Goal: Participate in discussion: Engage in conversation with other users on a specific topic

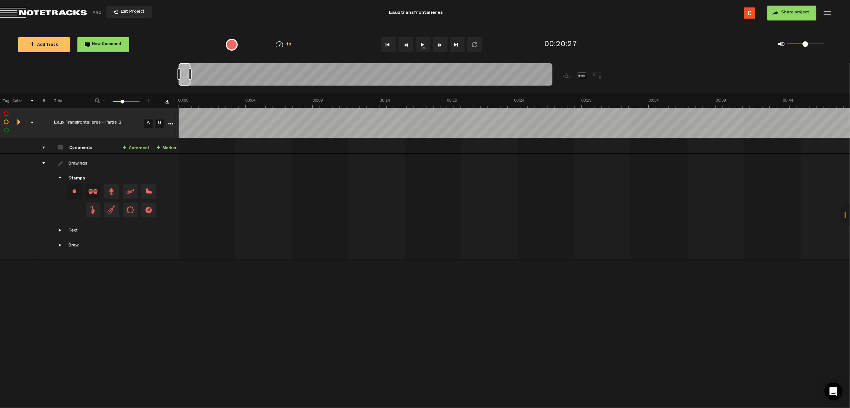
drag, startPoint x: 455, startPoint y: 78, endPoint x: 133, endPoint y: 99, distance: 322.3
click at [133, 26] on div "Loading... 100% + Add Track New Comment 1x 0.25x 0.5x 0.75x 1x 1.25x 1.5x 1.75x…" at bounding box center [425, 26] width 850 height 0
click at [422, 45] on button "1x" at bounding box center [423, 44] width 15 height 15
drag, startPoint x: 493, startPoint y: 208, endPoint x: 379, endPoint y: 224, distance: 115.3
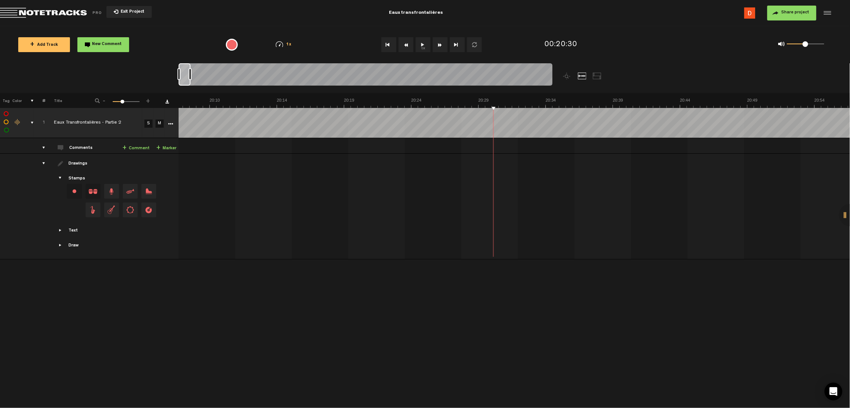
click at [379, 224] on td at bounding box center [515, 207] width 672 height 106
click at [182, 77] on div at bounding box center [185, 74] width 12 height 22
click at [179, 79] on div at bounding box center [179, 74] width 3 height 12
click at [388, 44] on button "Go to beginning" at bounding box center [389, 44] width 15 height 15
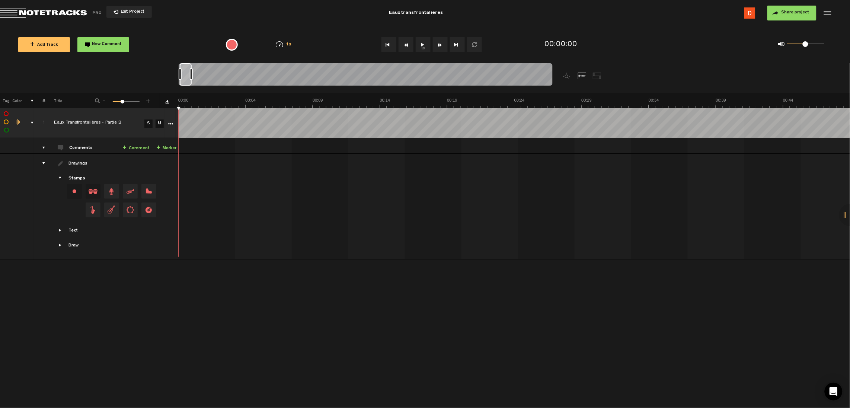
click at [424, 44] on button "1x" at bounding box center [423, 44] width 15 height 15
click at [421, 48] on button "1x" at bounding box center [423, 44] width 15 height 15
click at [416, 43] on button "1x" at bounding box center [423, 44] width 15 height 15
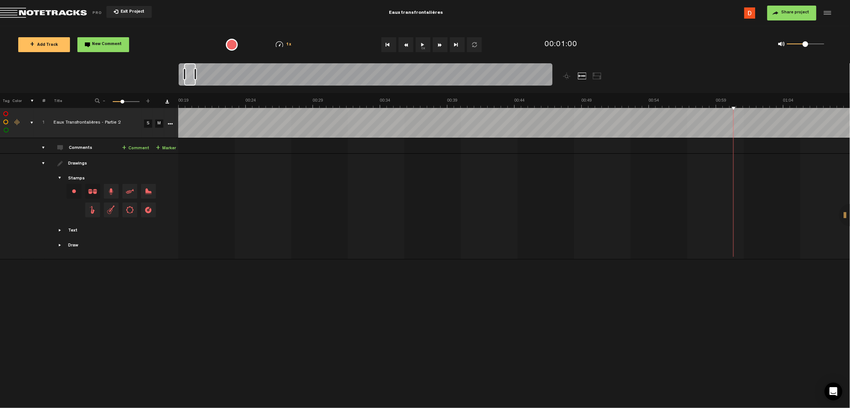
click at [417, 47] on button "1x" at bounding box center [423, 44] width 15 height 15
click at [423, 45] on button "1x" at bounding box center [423, 44] width 15 height 15
click at [421, 47] on button "1x" at bounding box center [423, 44] width 15 height 15
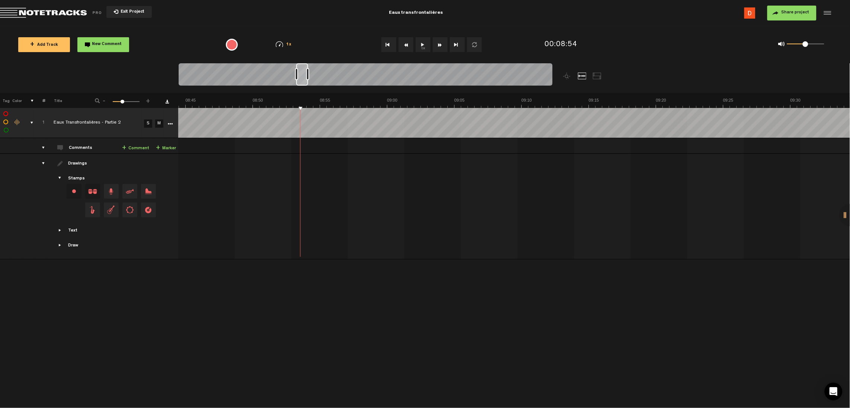
scroll to position [0, 7119]
drag, startPoint x: 295, startPoint y: 80, endPoint x: 300, endPoint y: 81, distance: 5.3
click at [300, 81] on div at bounding box center [302, 74] width 12 height 22
click at [423, 45] on button "1x" at bounding box center [423, 44] width 15 height 15
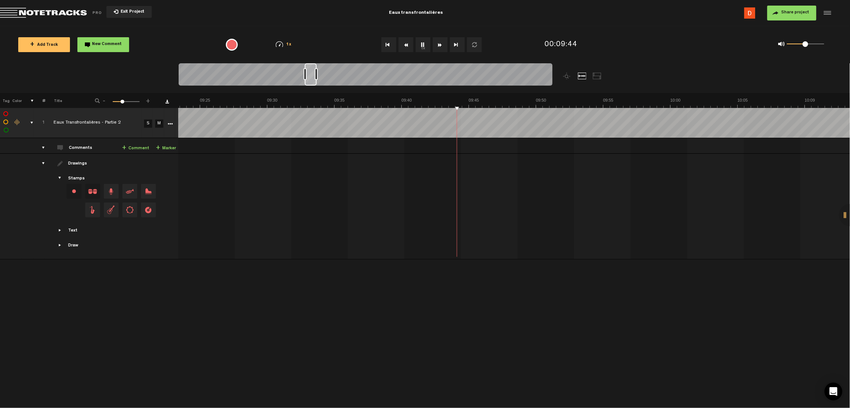
drag, startPoint x: 306, startPoint y: 77, endPoint x: 310, endPoint y: 76, distance: 3.9
click at [310, 76] on div at bounding box center [311, 74] width 12 height 22
drag, startPoint x: 422, startPoint y: 45, endPoint x: 336, endPoint y: 31, distance: 87.2
click at [336, 31] on div "+ Add Track New Comment 1x 0.25x 0.5x 0.75x 1x 1.25x 1.5x 1.75x 2x All emojis 😀…" at bounding box center [425, 44] width 850 height 37
click at [421, 45] on button "1x" at bounding box center [423, 44] width 15 height 15
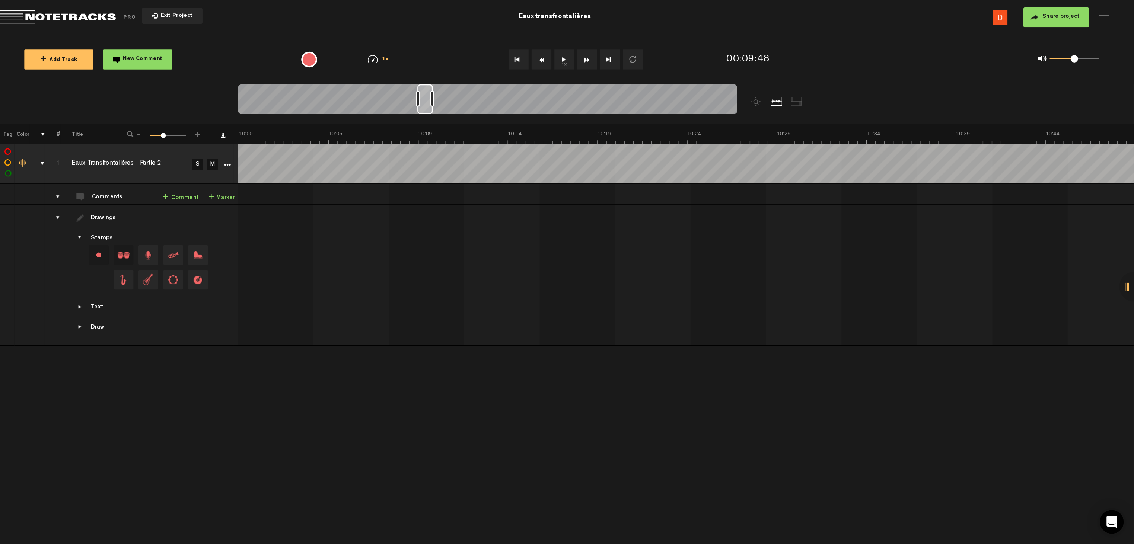
scroll to position [0, 8178]
click at [420, 42] on button "1x" at bounding box center [423, 44] width 15 height 15
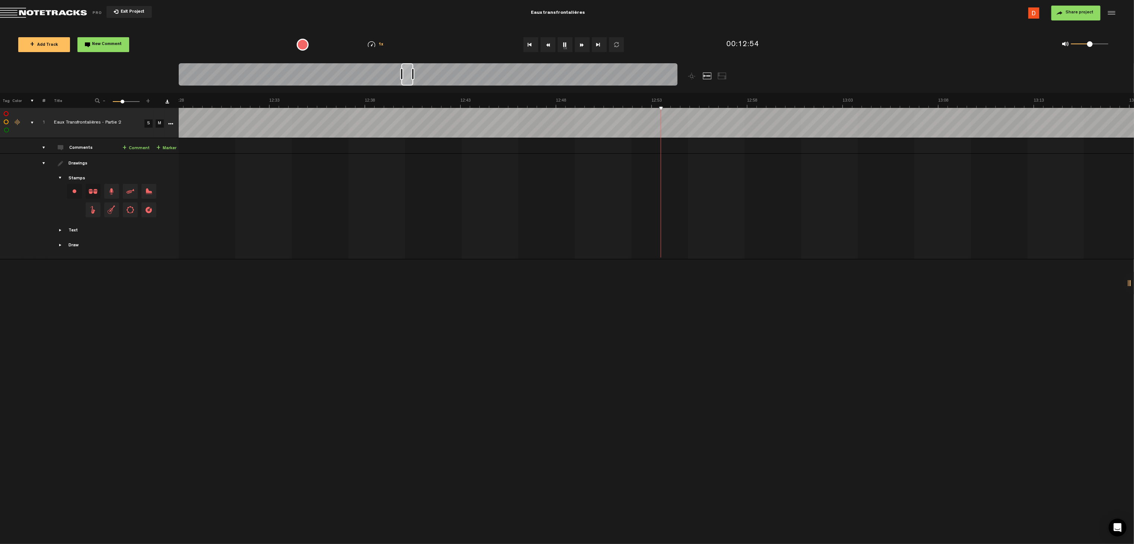
scroll to position [0, 14434]
click at [689, 281] on div "+ New drawing Tag Color # Title - 1 100 34 + 1 Eaux Transfrontalières - ep 1.4…" at bounding box center [567, 318] width 1134 height 451
click at [562, 45] on button "1x" at bounding box center [565, 44] width 15 height 15
click at [564, 46] on button "1x" at bounding box center [565, 44] width 15 height 15
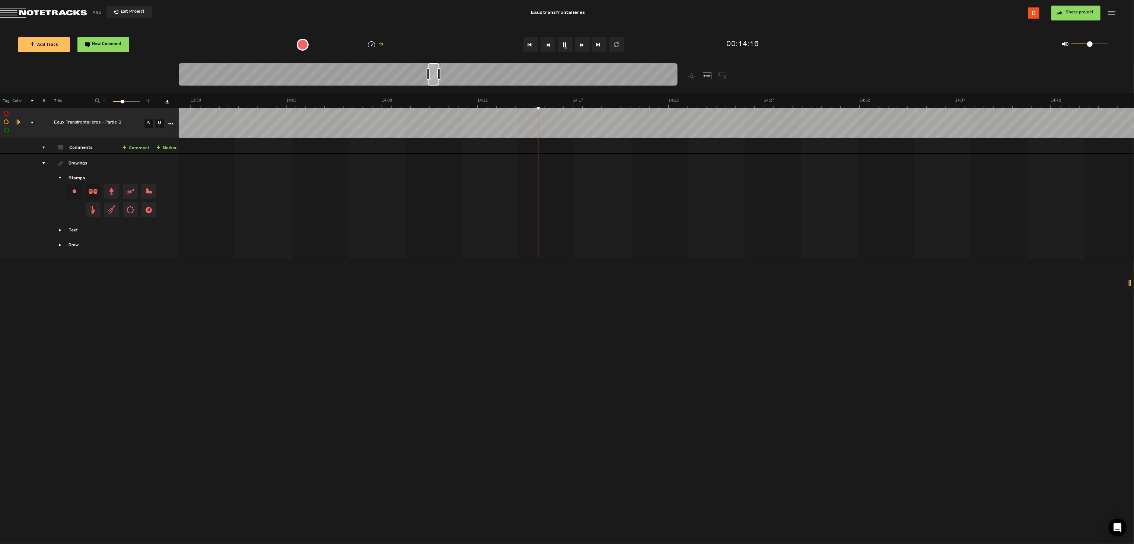
scroll to position [0, 16226]
click at [563, 51] on button "1x" at bounding box center [565, 44] width 15 height 15
click at [564, 44] on button "1x" at bounding box center [565, 44] width 15 height 15
click at [564, 48] on button "1x" at bounding box center [565, 44] width 15 height 15
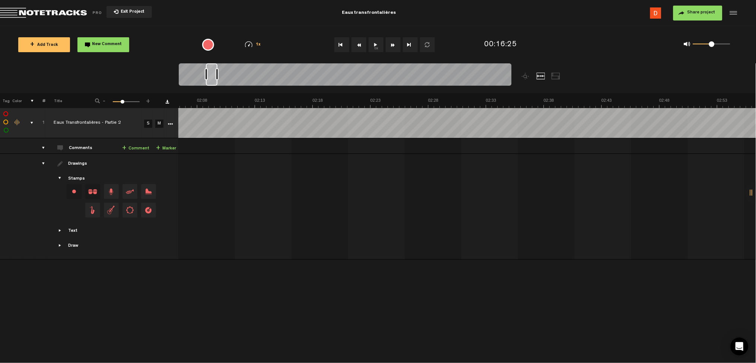
scroll to position [0, 1663]
click at [379, 43] on button "1x" at bounding box center [376, 44] width 15 height 15
drag, startPoint x: 377, startPoint y: 73, endPoint x: 392, endPoint y: 74, distance: 14.9
click at [390, 74] on div at bounding box center [389, 74] width 12 height 22
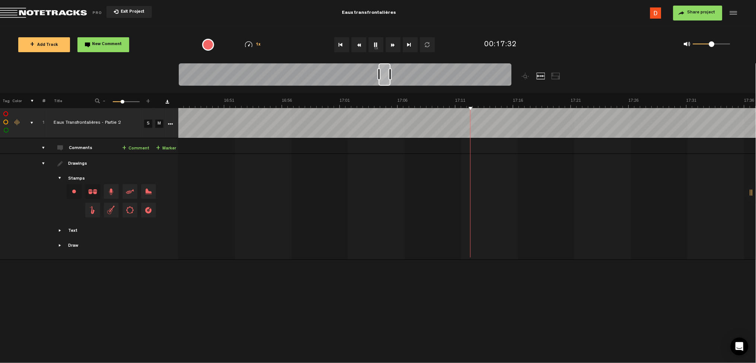
scroll to position [0, 11971]
click at [377, 47] on button "1x" at bounding box center [376, 44] width 15 height 15
click at [376, 45] on button "1x" at bounding box center [376, 44] width 15 height 15
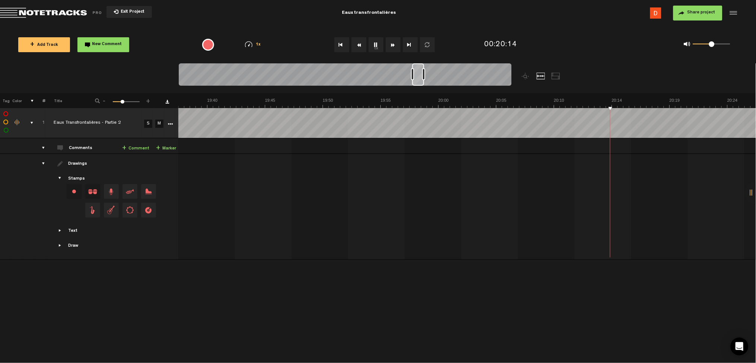
scroll to position [0, 13721]
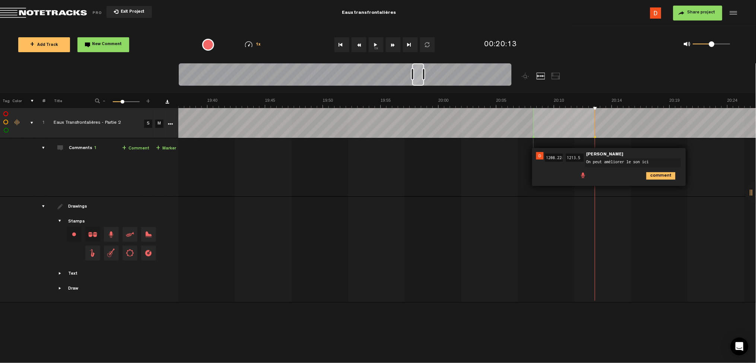
type textarea "On peut améliorer le son ici?"
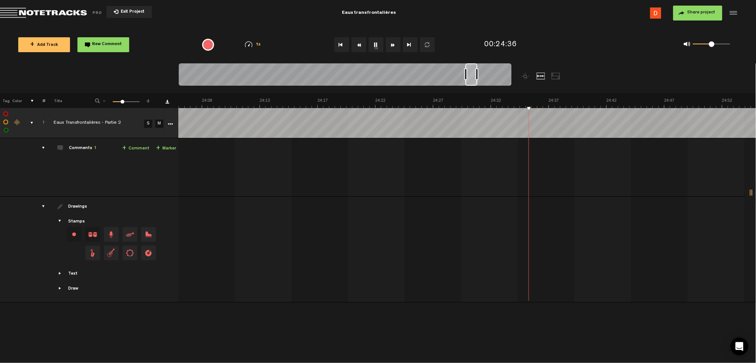
scroll to position [0, 16847]
click at [114, 44] on span "New Comment" at bounding box center [107, 44] width 30 height 4
click at [85, 42] on button "New Comment" at bounding box center [103, 44] width 52 height 15
click at [111, 48] on button "New Comment" at bounding box center [103, 44] width 52 height 15
click at [136, 149] on link "+ Comment" at bounding box center [135, 148] width 27 height 9
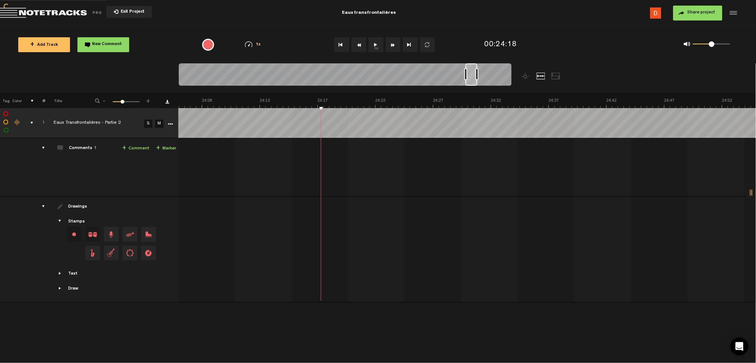
click at [136, 149] on link "+ Comment" at bounding box center [135, 148] width 27 height 9
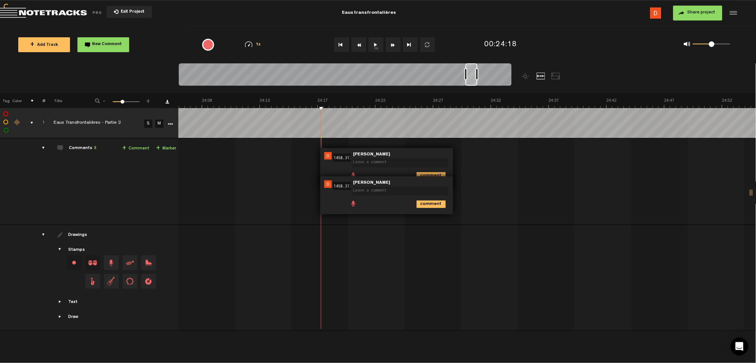
scroll to position [0, 0]
type textarea "J'aime bien ce segment de musique."
click at [433, 204] on icon "comment" at bounding box center [431, 203] width 29 height 7
click at [442, 150] on div "24:18 1458.317 - NaN:NaN • Denis Lord: "" Denis Lord comment" at bounding box center [386, 167] width 133 height 38
click at [428, 175] on icon "comment" at bounding box center [431, 175] width 29 height 7
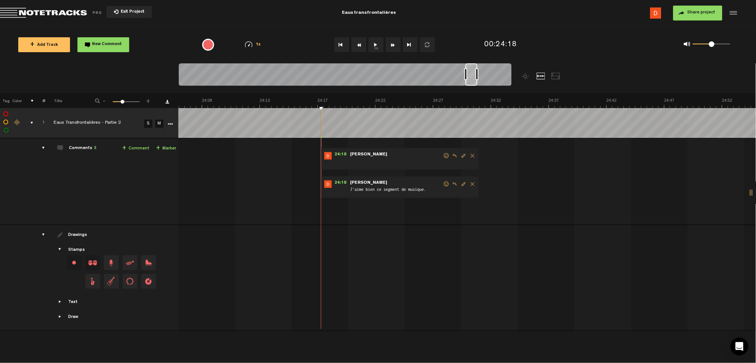
click at [469, 154] on span "Delete comment" at bounding box center [472, 155] width 9 height 5
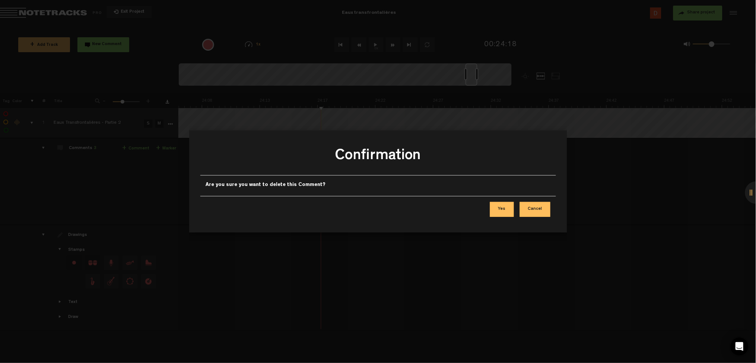
click at [507, 209] on button "Yes" at bounding box center [502, 209] width 24 height 15
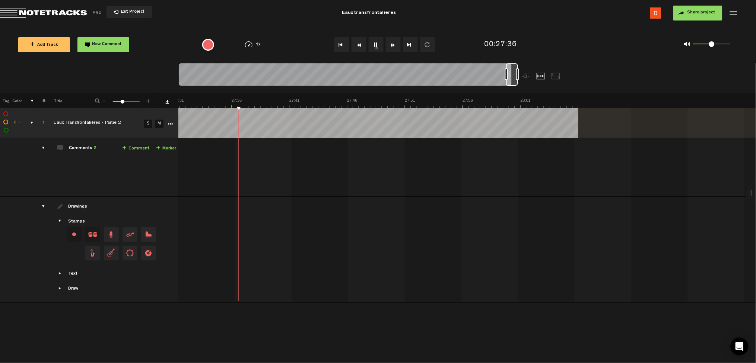
scroll to position [0, 19243]
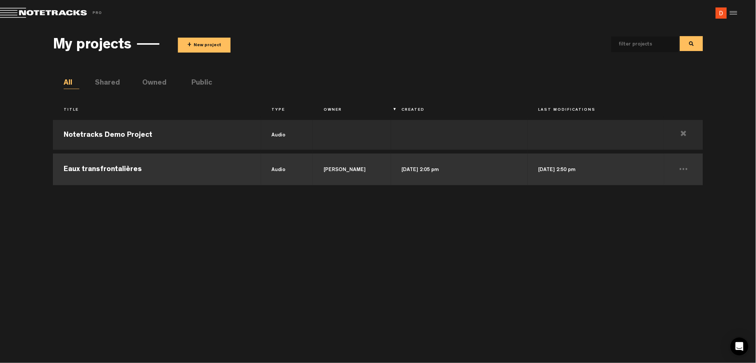
click at [124, 165] on td "Eaux transfrontalières" at bounding box center [157, 169] width 208 height 34
